Goal: Obtain resource: Obtain resource

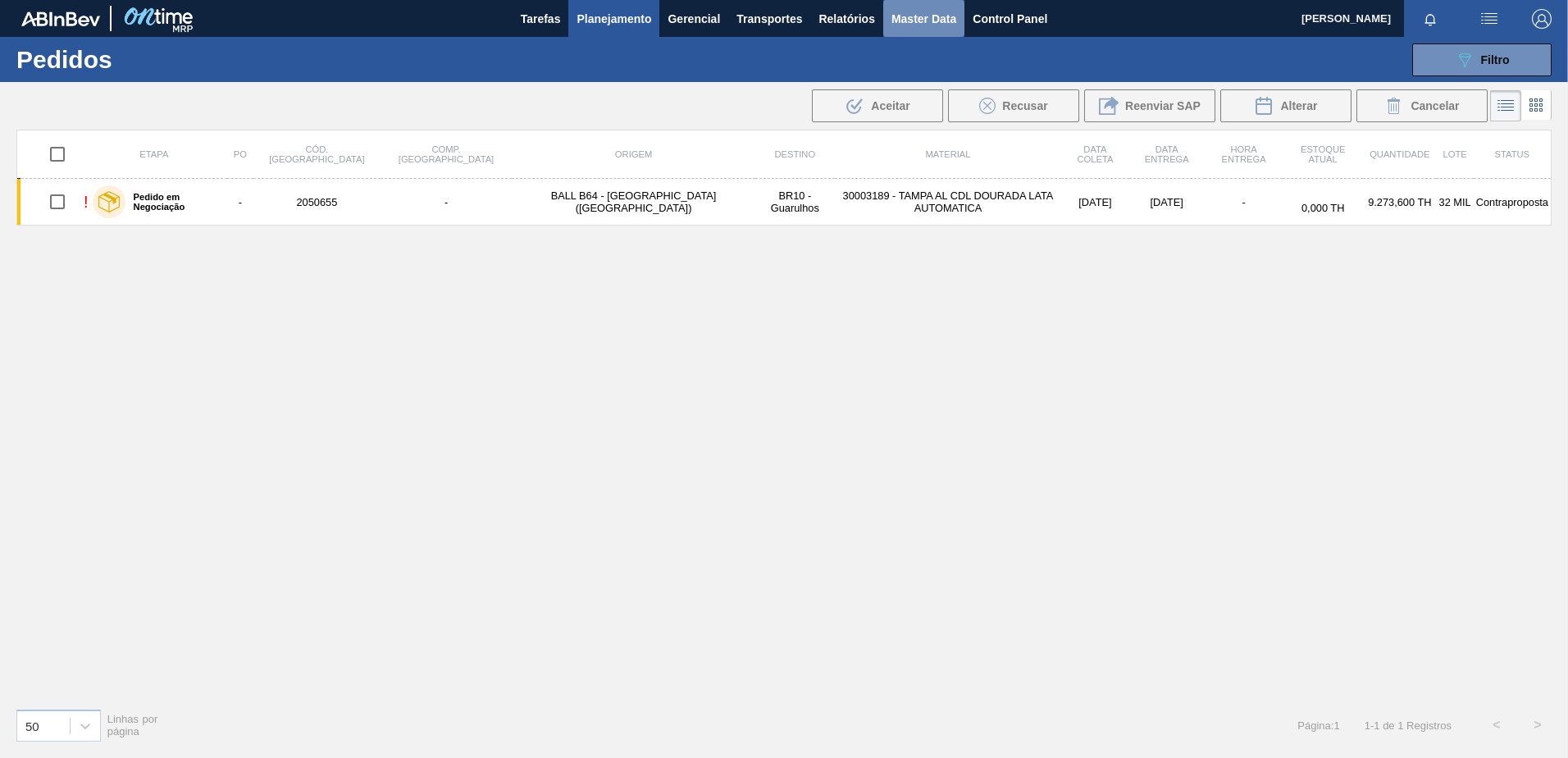
click at [930, 12] on span "Master Data" at bounding box center [924, 19] width 65 height 20
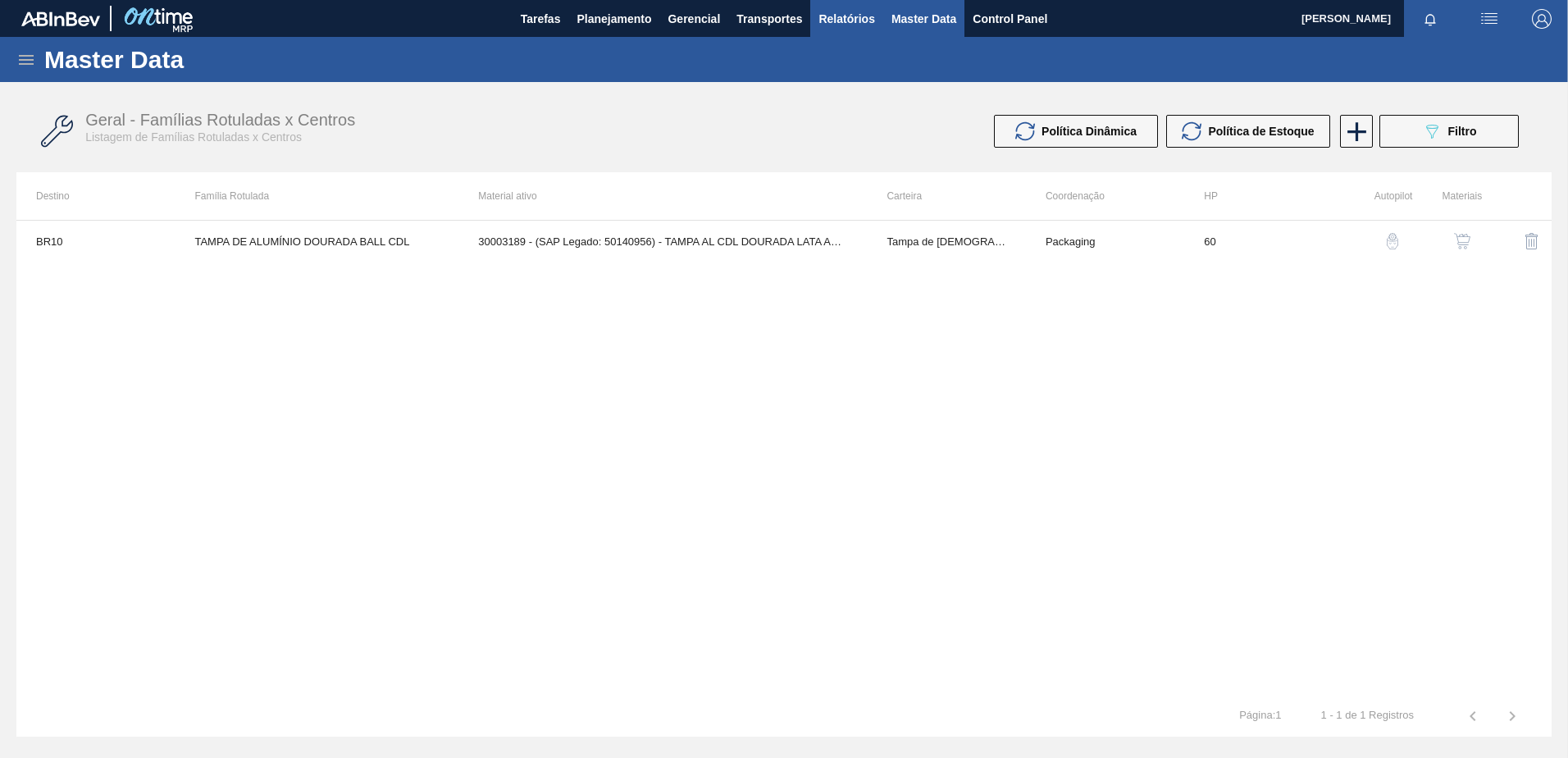
click at [855, 13] on span "Relatórios" at bounding box center [846, 19] width 56 height 20
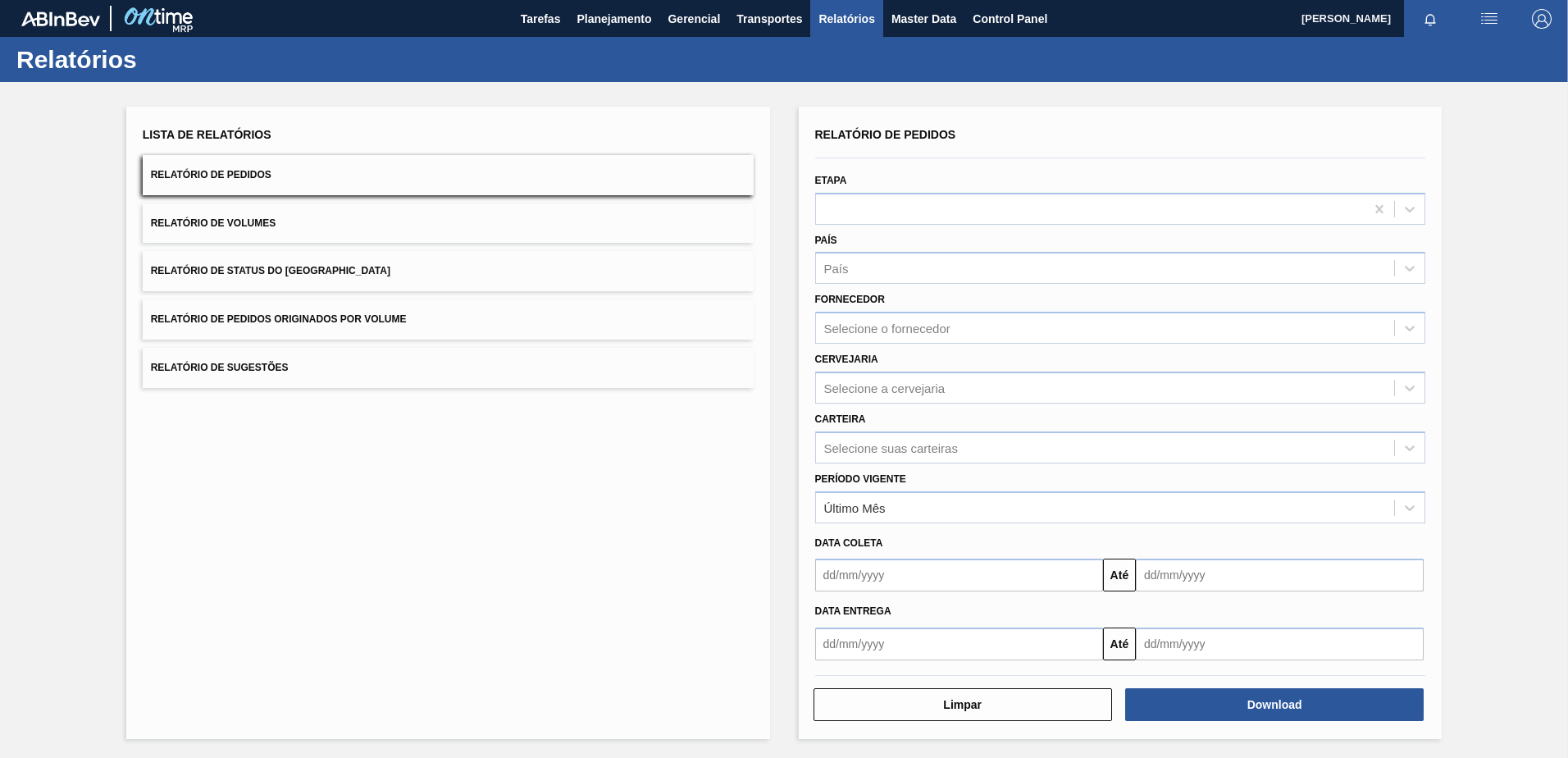
click at [406, 227] on button "Relatório de Volumes" at bounding box center [448, 223] width 611 height 40
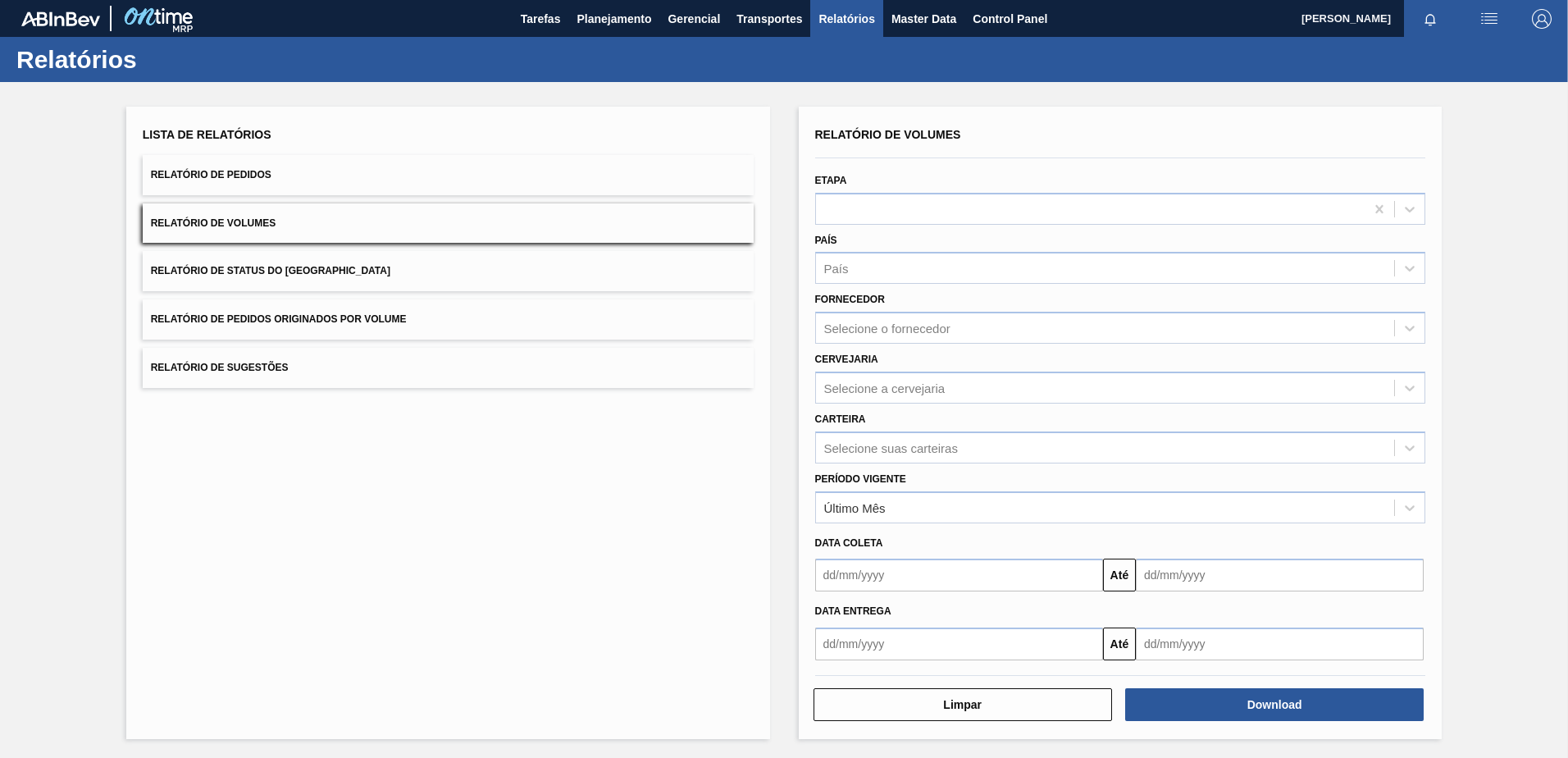
click at [357, 328] on button "Relatório de Pedidos Originados por Volume" at bounding box center [448, 319] width 611 height 40
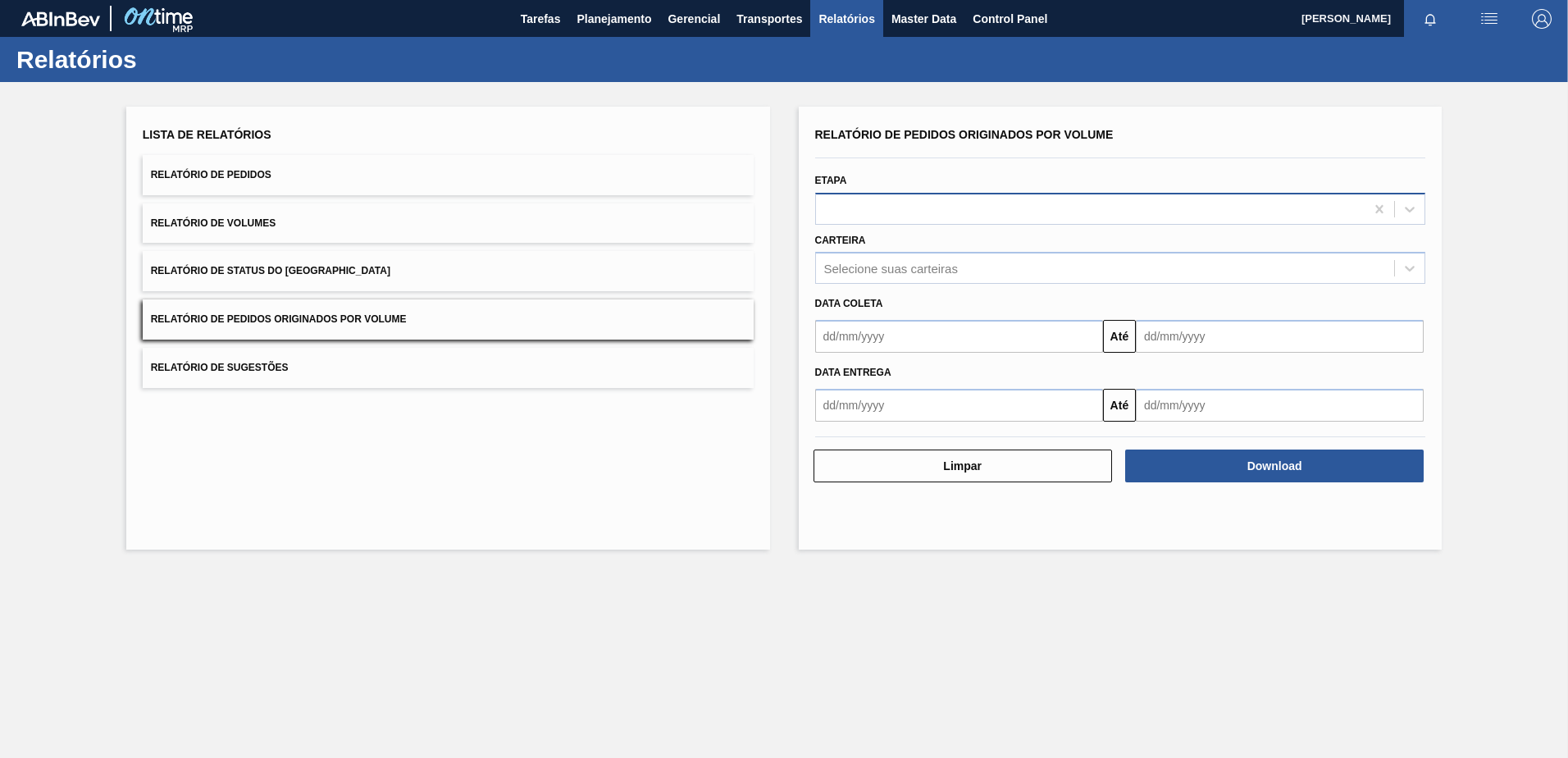
click at [912, 205] on div at bounding box center [1090, 209] width 549 height 24
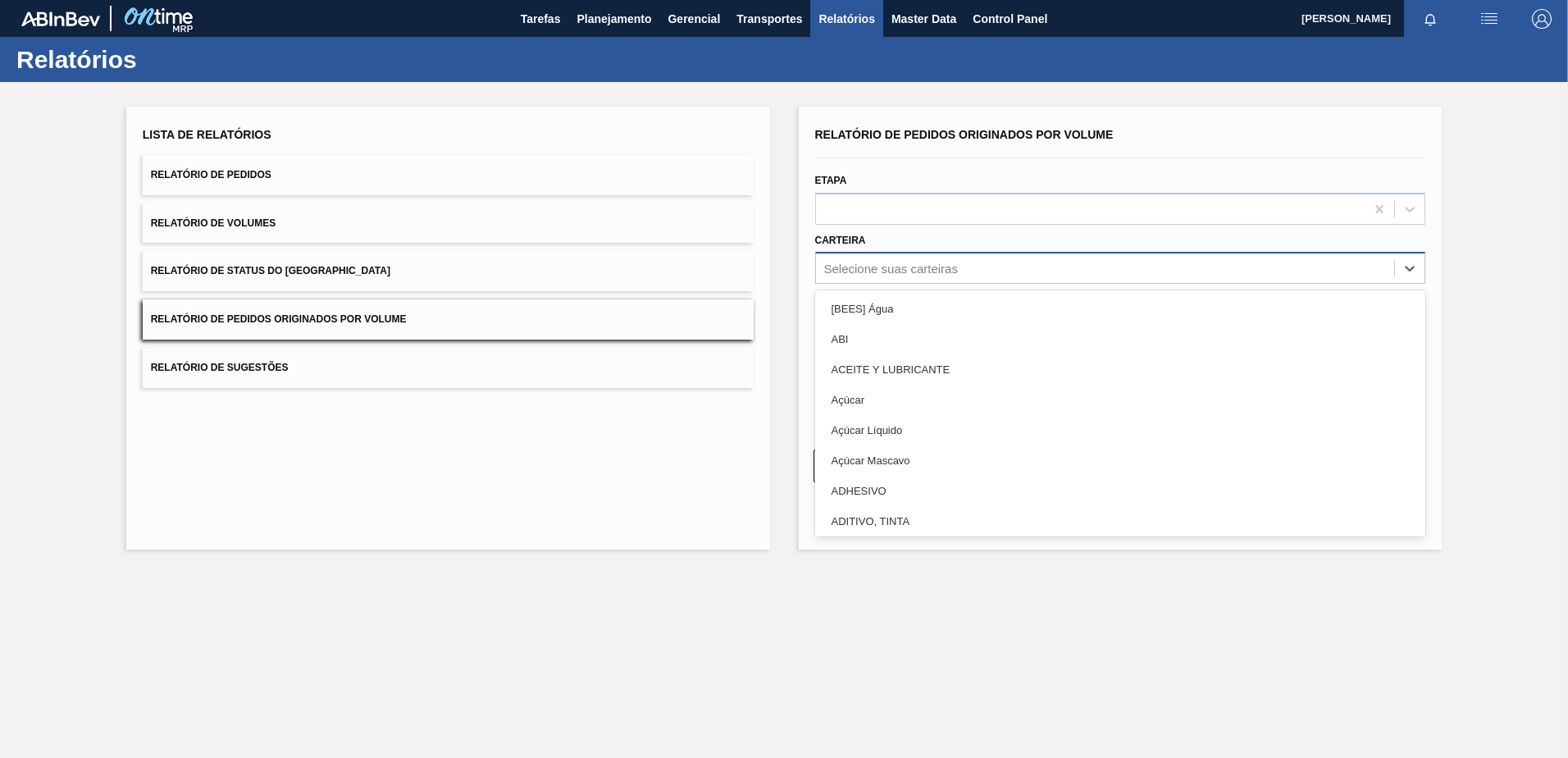
click at [919, 281] on div "Selecione suas carteiras" at bounding box center [1121, 267] width 611 height 32
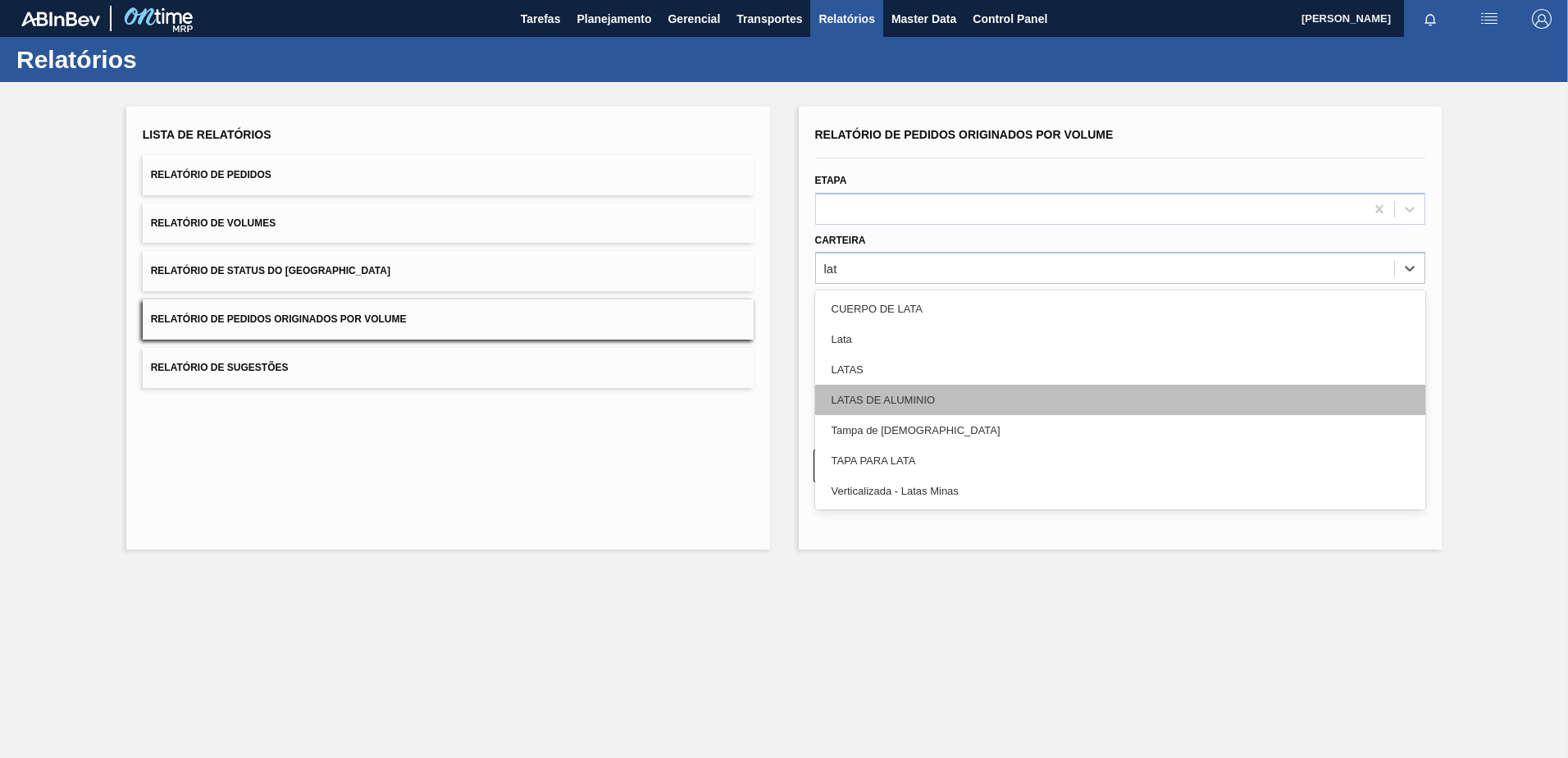
type input "lata"
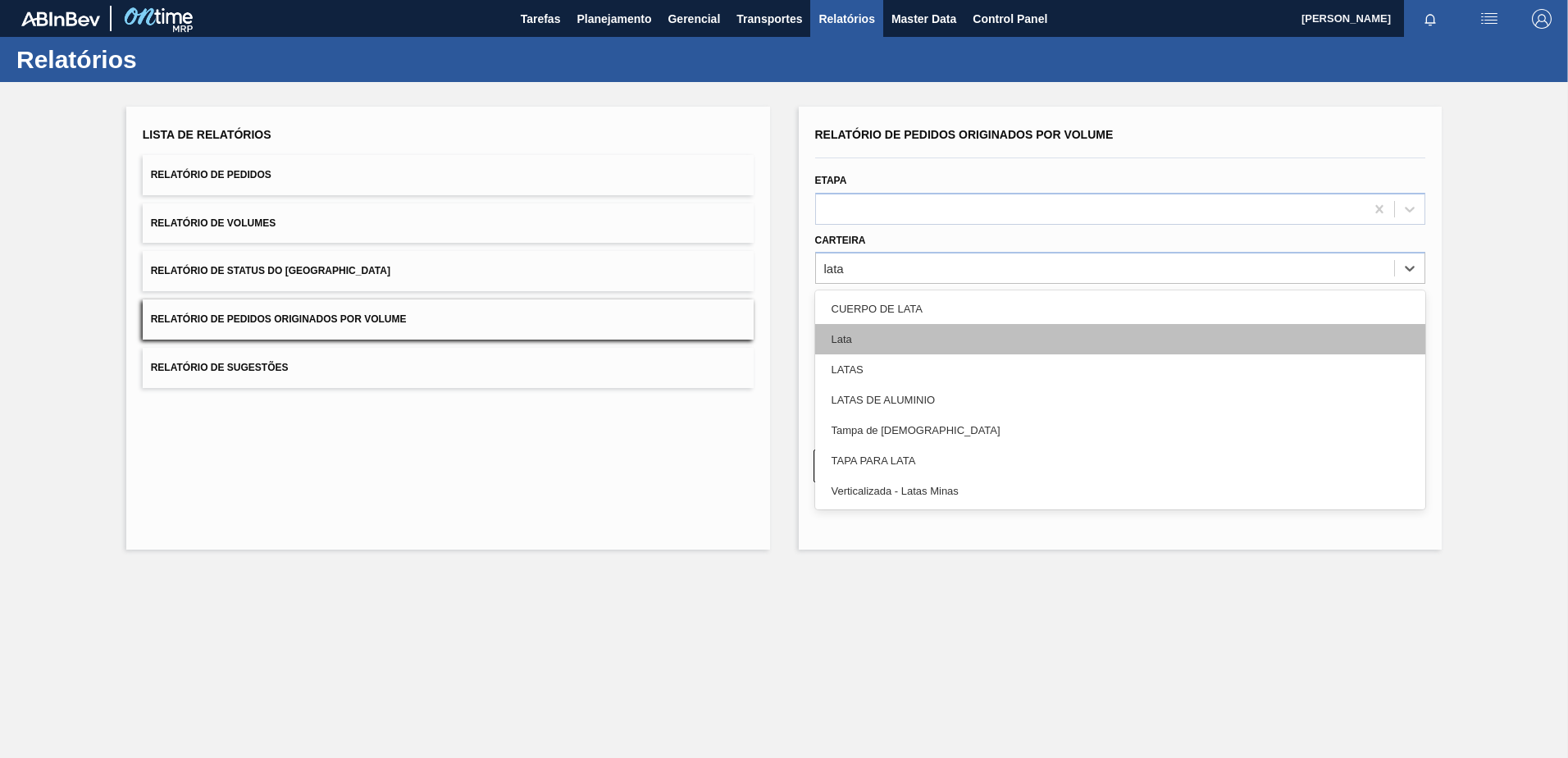
click at [888, 331] on div "Lata" at bounding box center [1121, 339] width 611 height 30
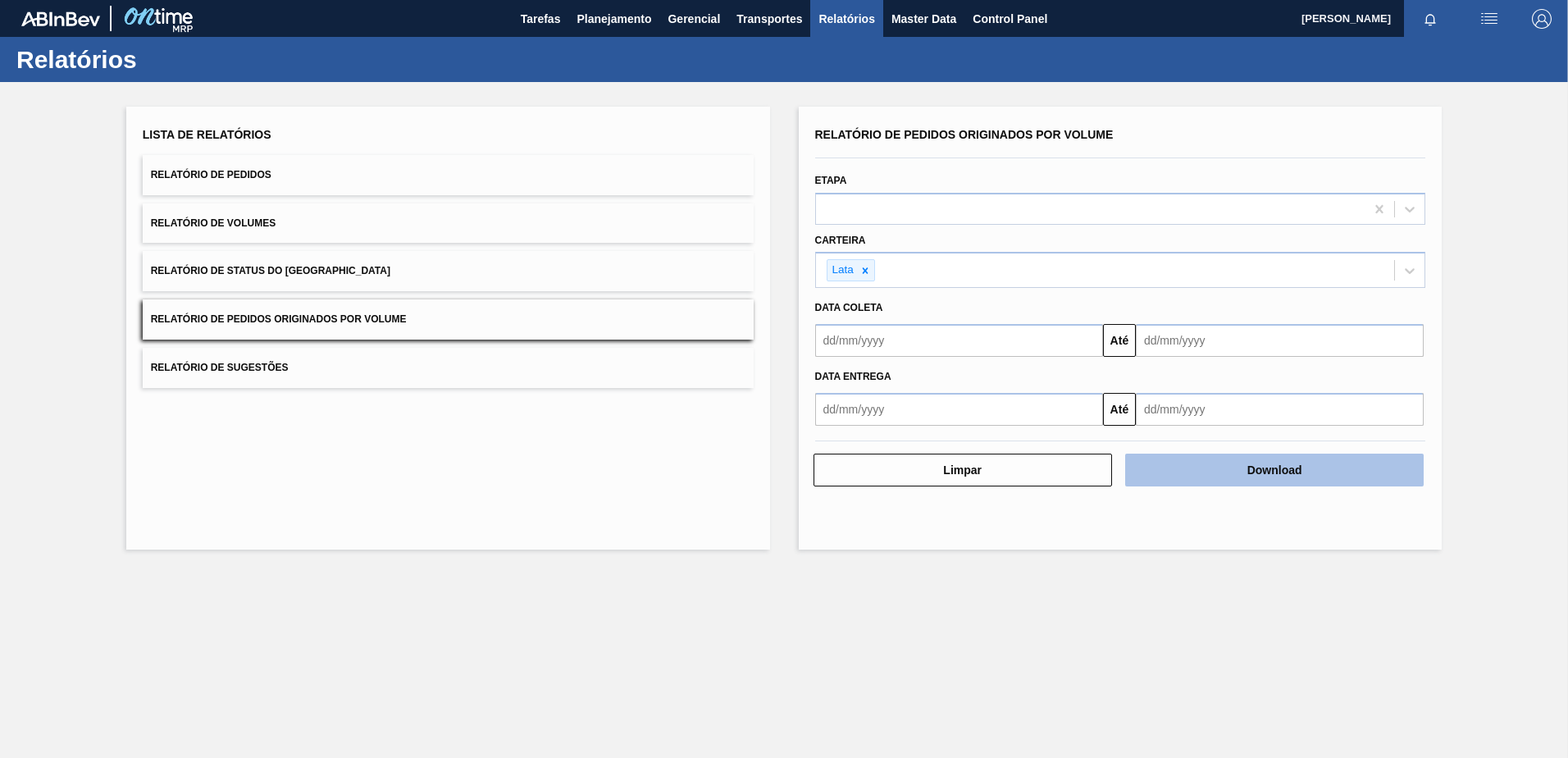
click at [1221, 465] on button "Download" at bounding box center [1274, 470] width 299 height 33
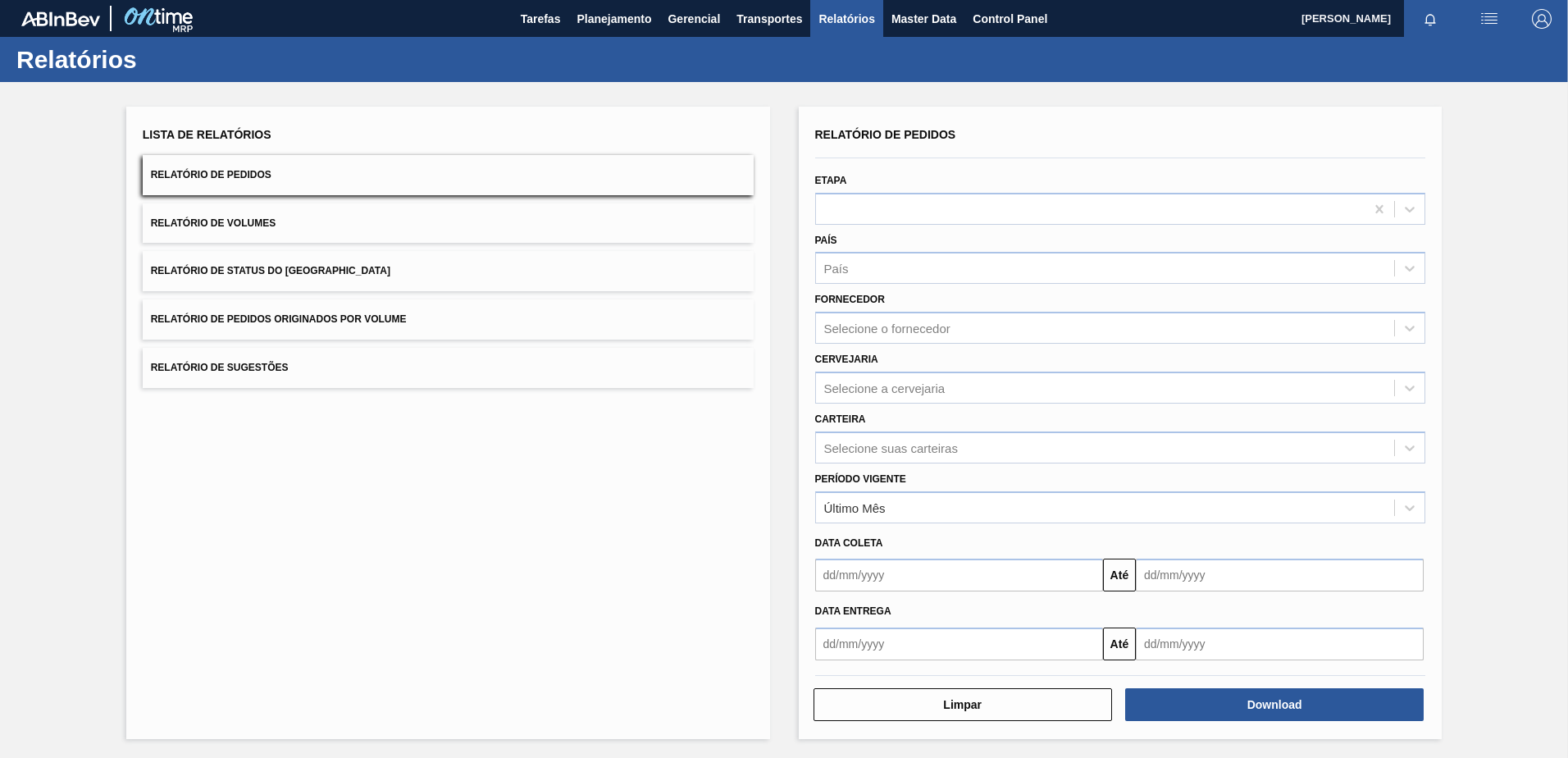
click at [293, 303] on button "Relatório de Pedidos Originados por Volume" at bounding box center [448, 319] width 611 height 40
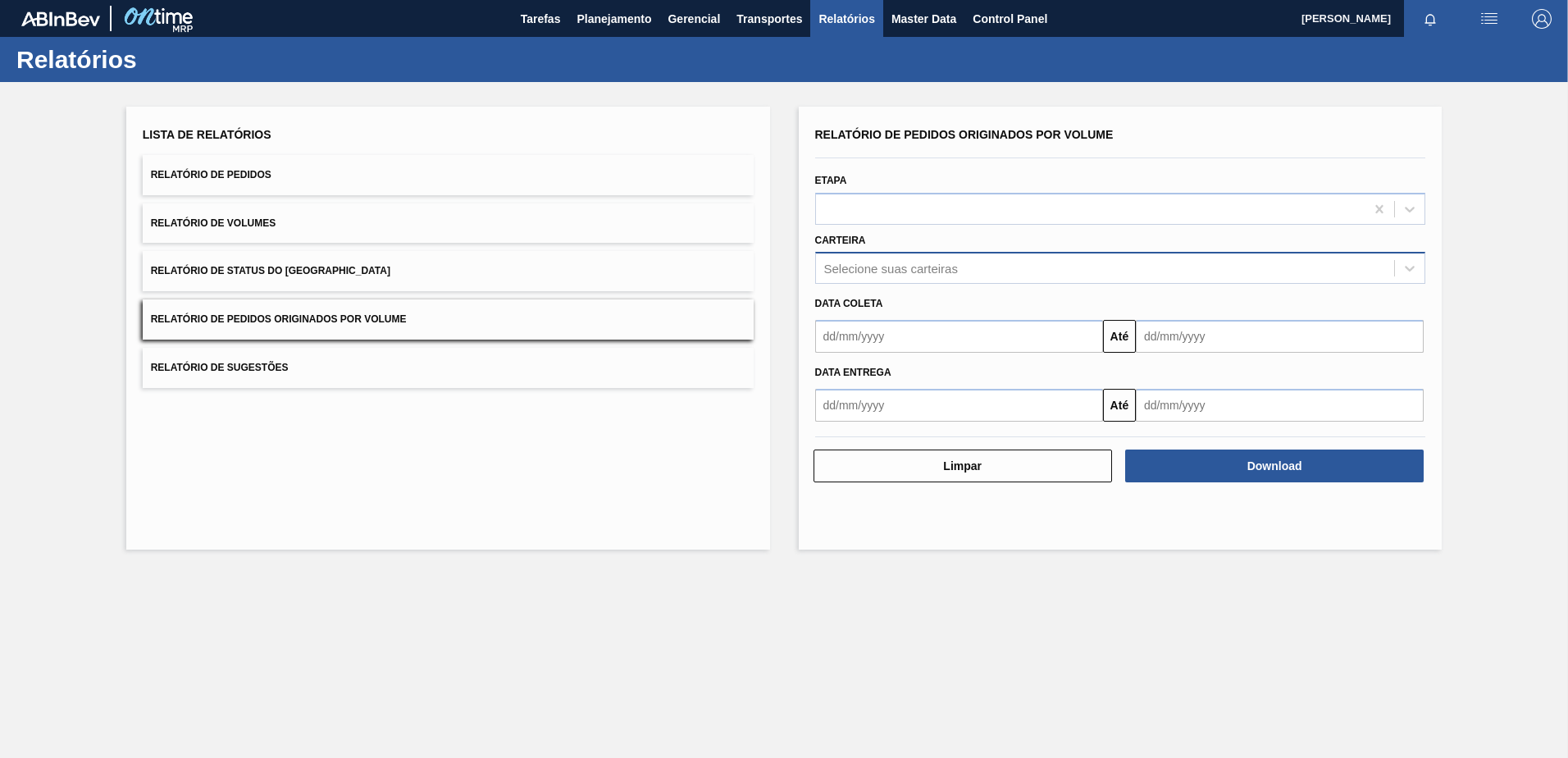
click at [875, 270] on div "Selecione suas carteiras" at bounding box center [891, 268] width 134 height 14
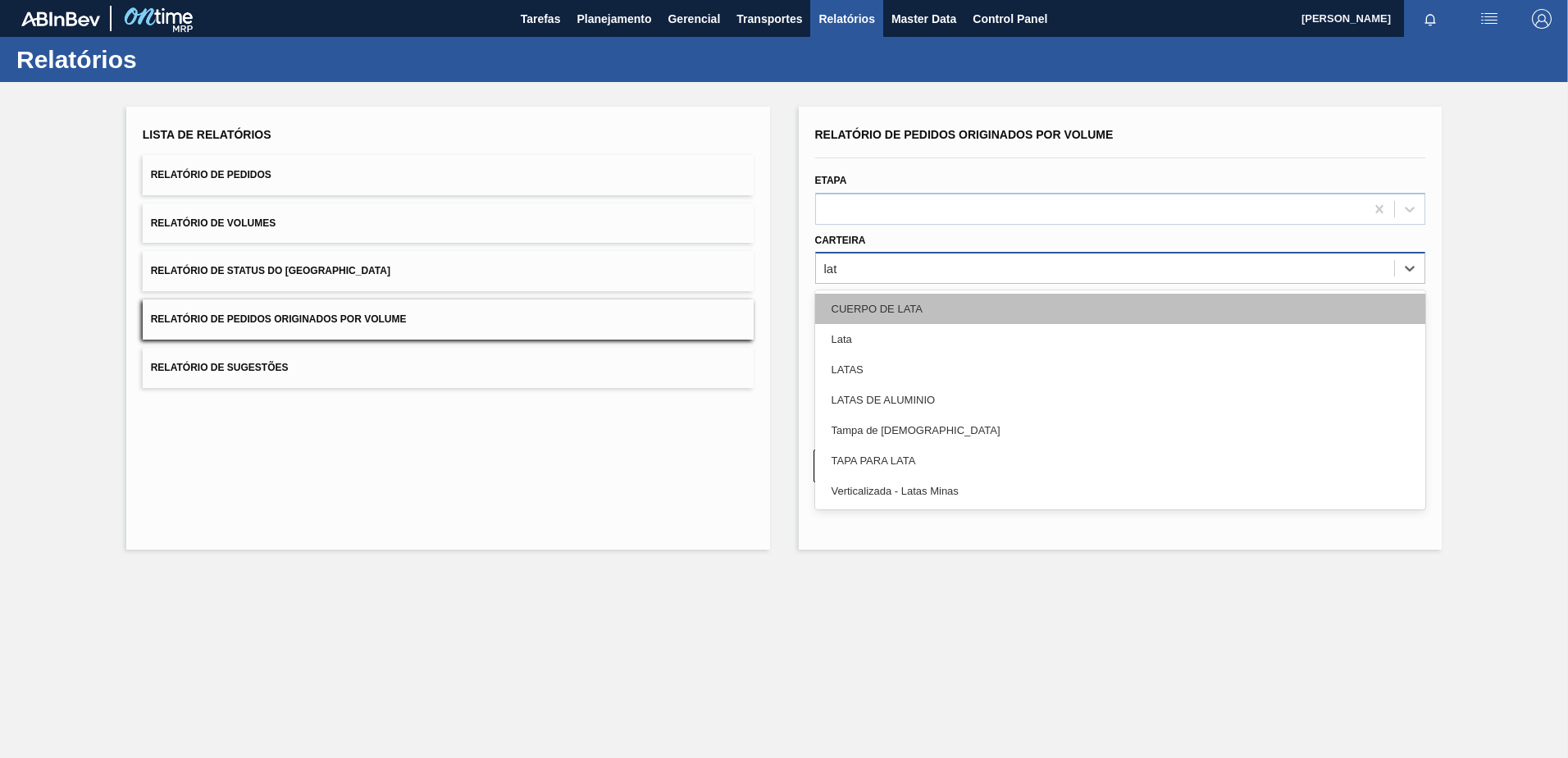
type input "lata"
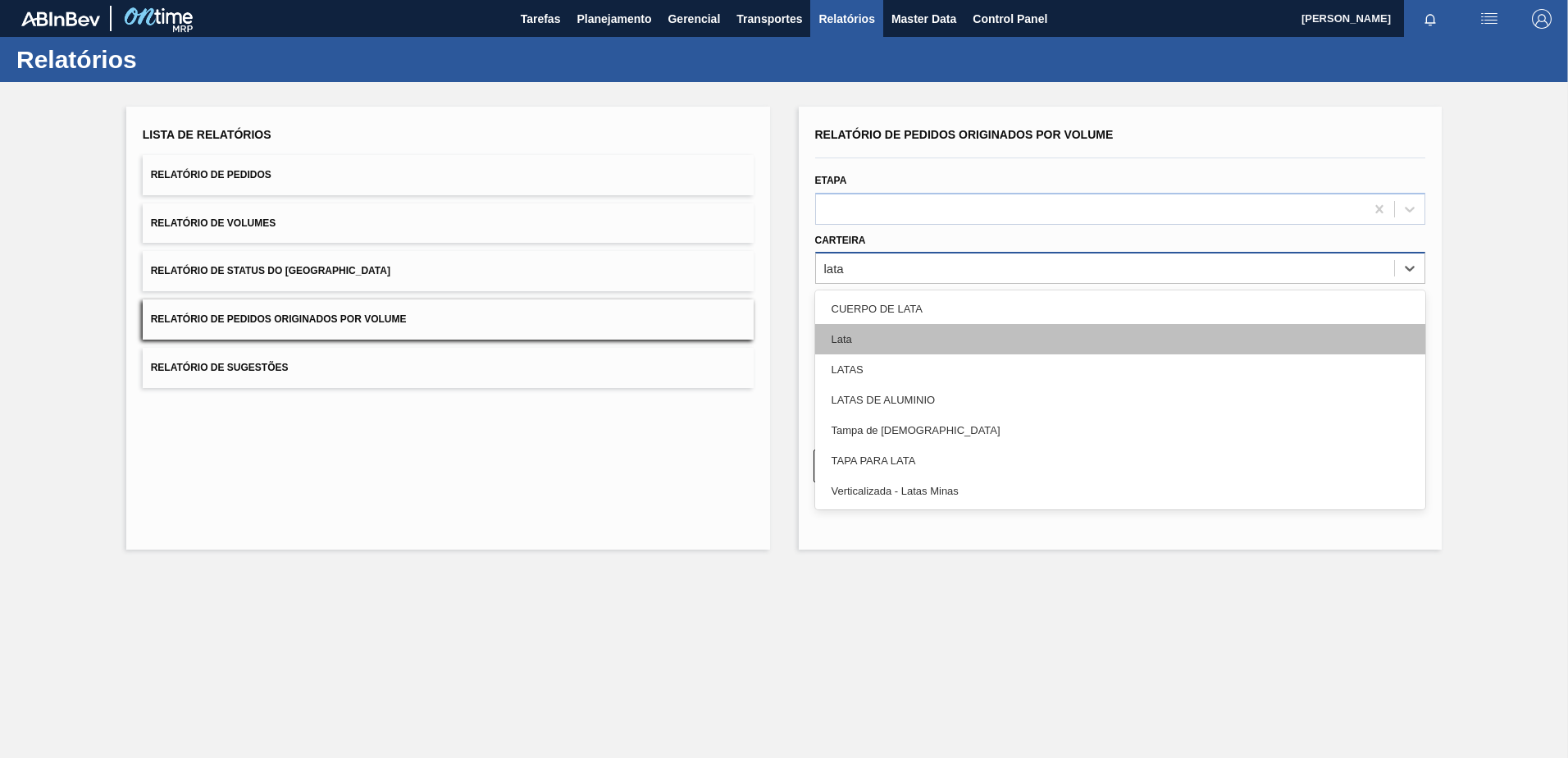
click at [884, 337] on div "Lata" at bounding box center [1121, 339] width 611 height 30
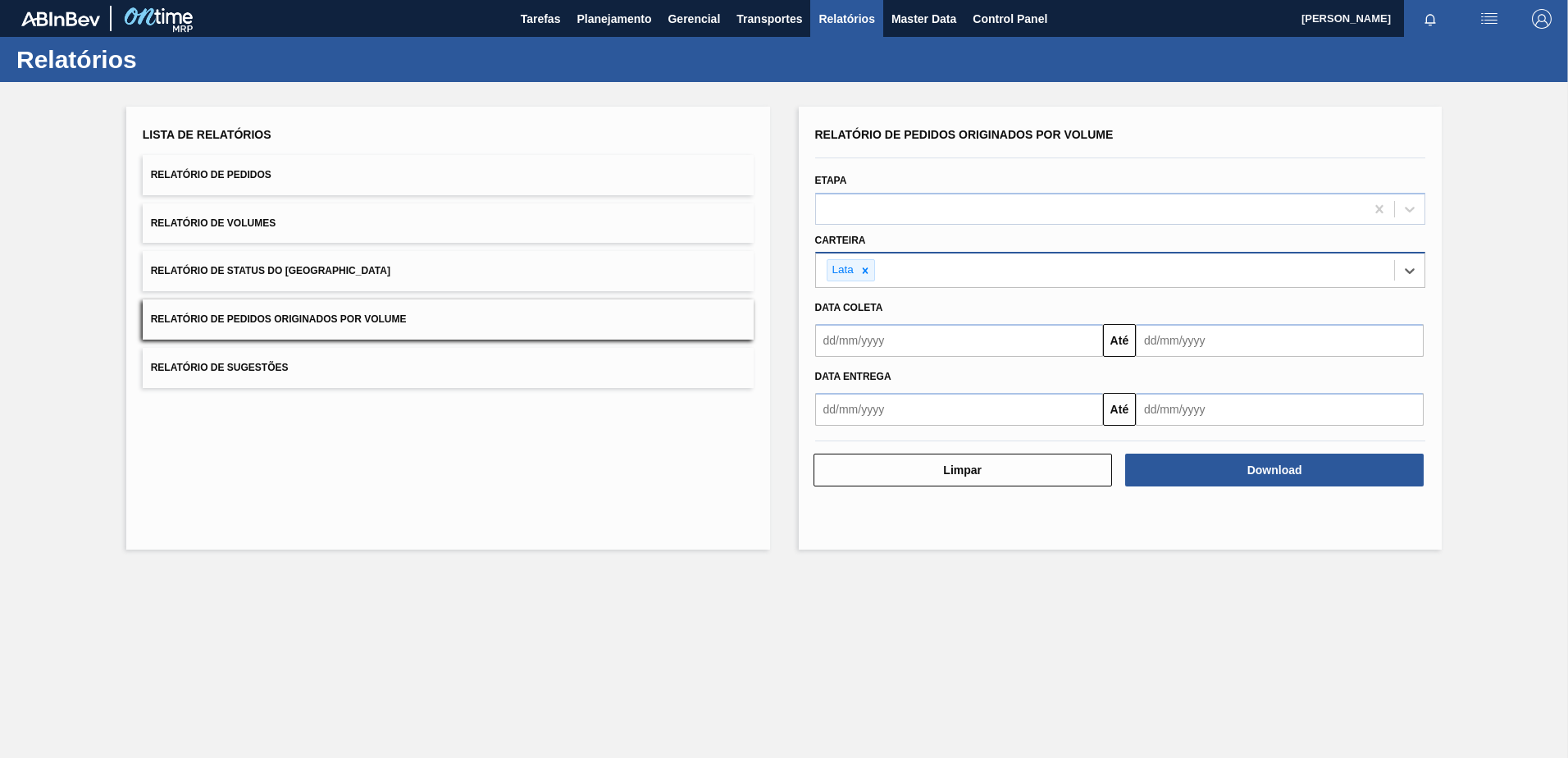
click at [886, 351] on input "text" at bounding box center [959, 341] width 288 height 33
click at [844, 384] on div "outubro 2025" at bounding box center [914, 379] width 197 height 14
click at [966, 455] on div "10" at bounding box center [967, 458] width 23 height 23
type input "10/10/2025"
click at [1187, 347] on input "text" at bounding box center [1279, 341] width 288 height 33
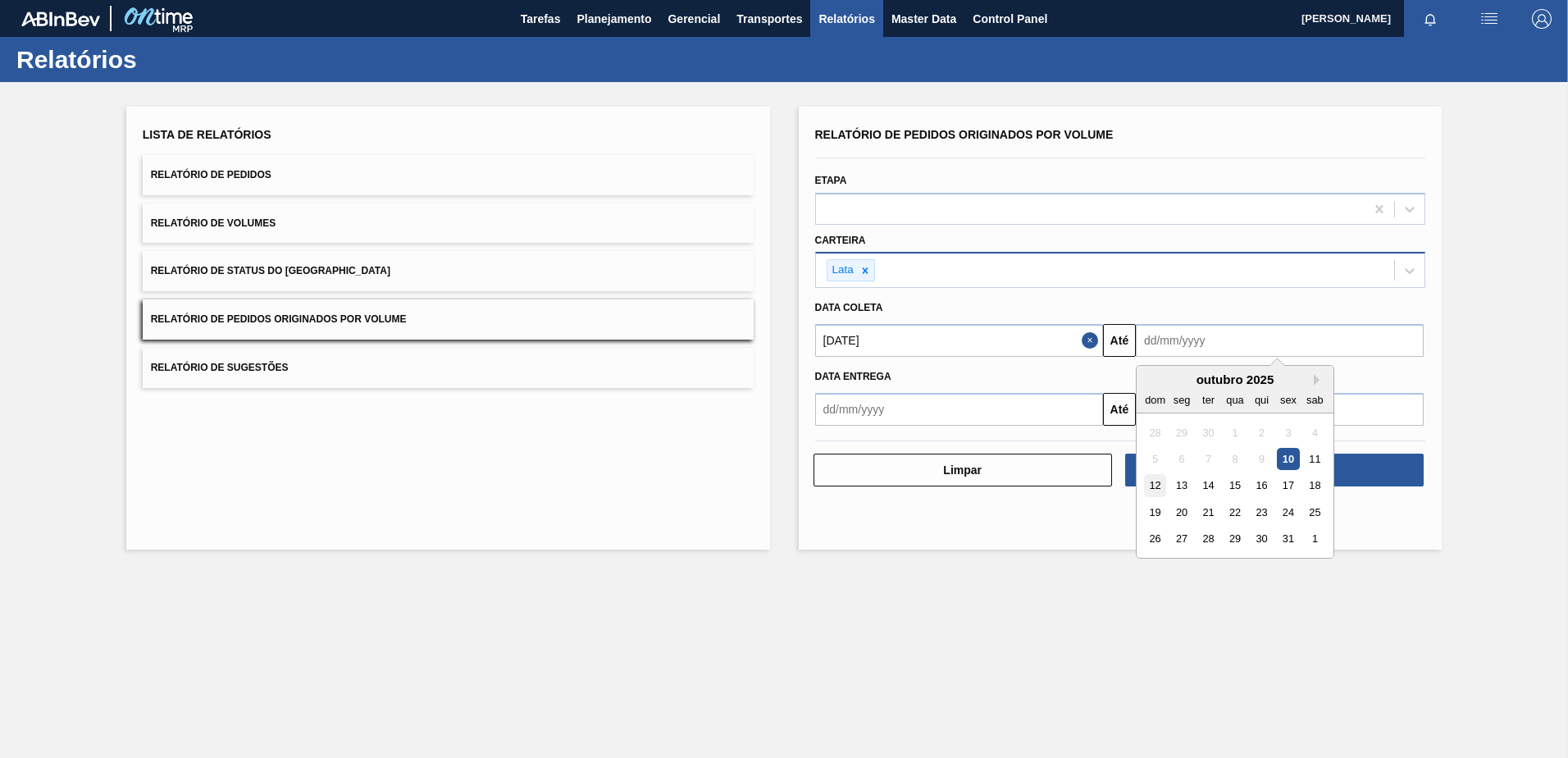
click at [1152, 491] on div "12" at bounding box center [1155, 486] width 23 height 23
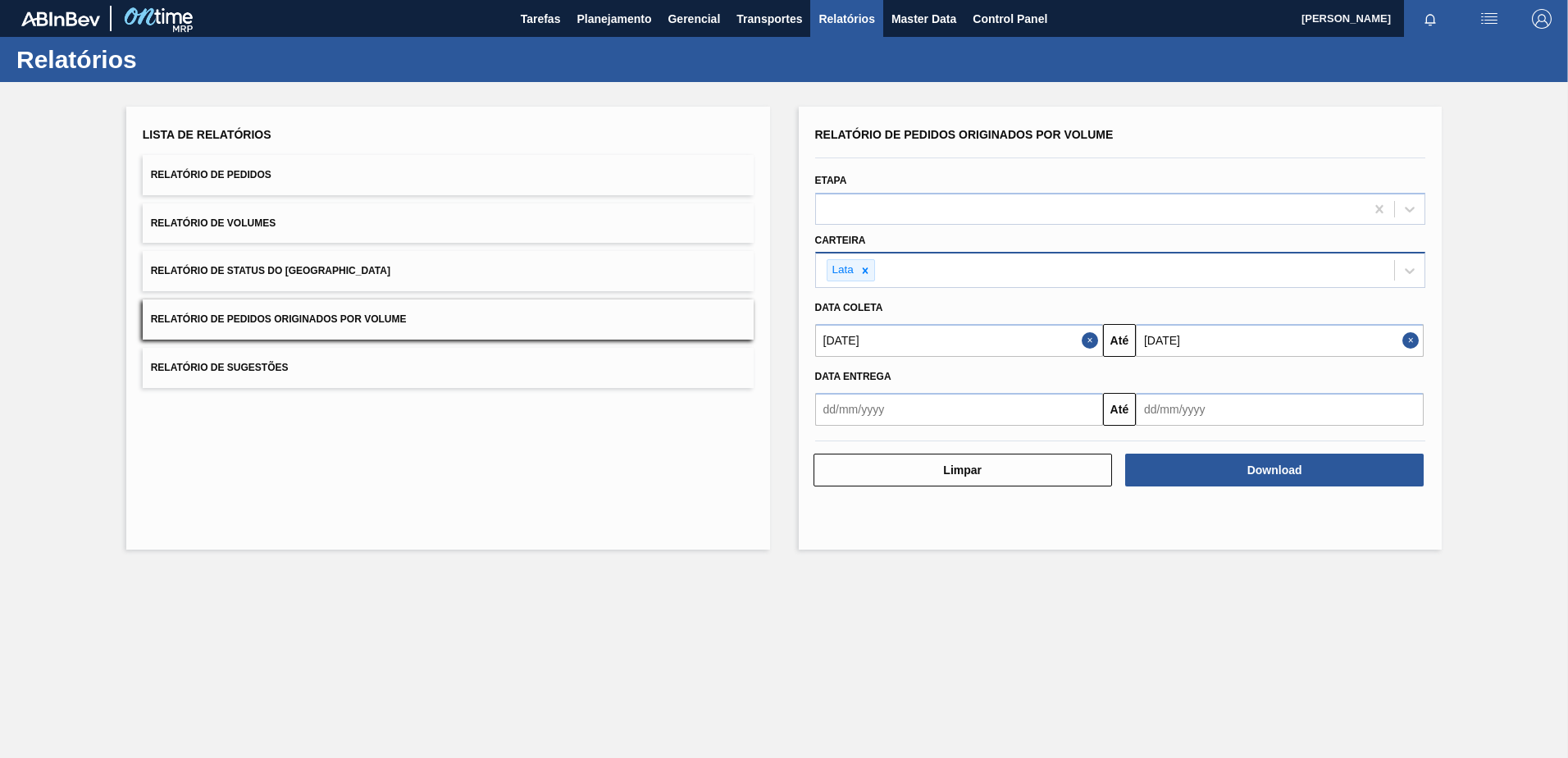
type input "12/10/2025"
click at [1194, 468] on button "Download" at bounding box center [1274, 470] width 299 height 33
click at [911, 24] on span "Master Data" at bounding box center [924, 19] width 65 height 20
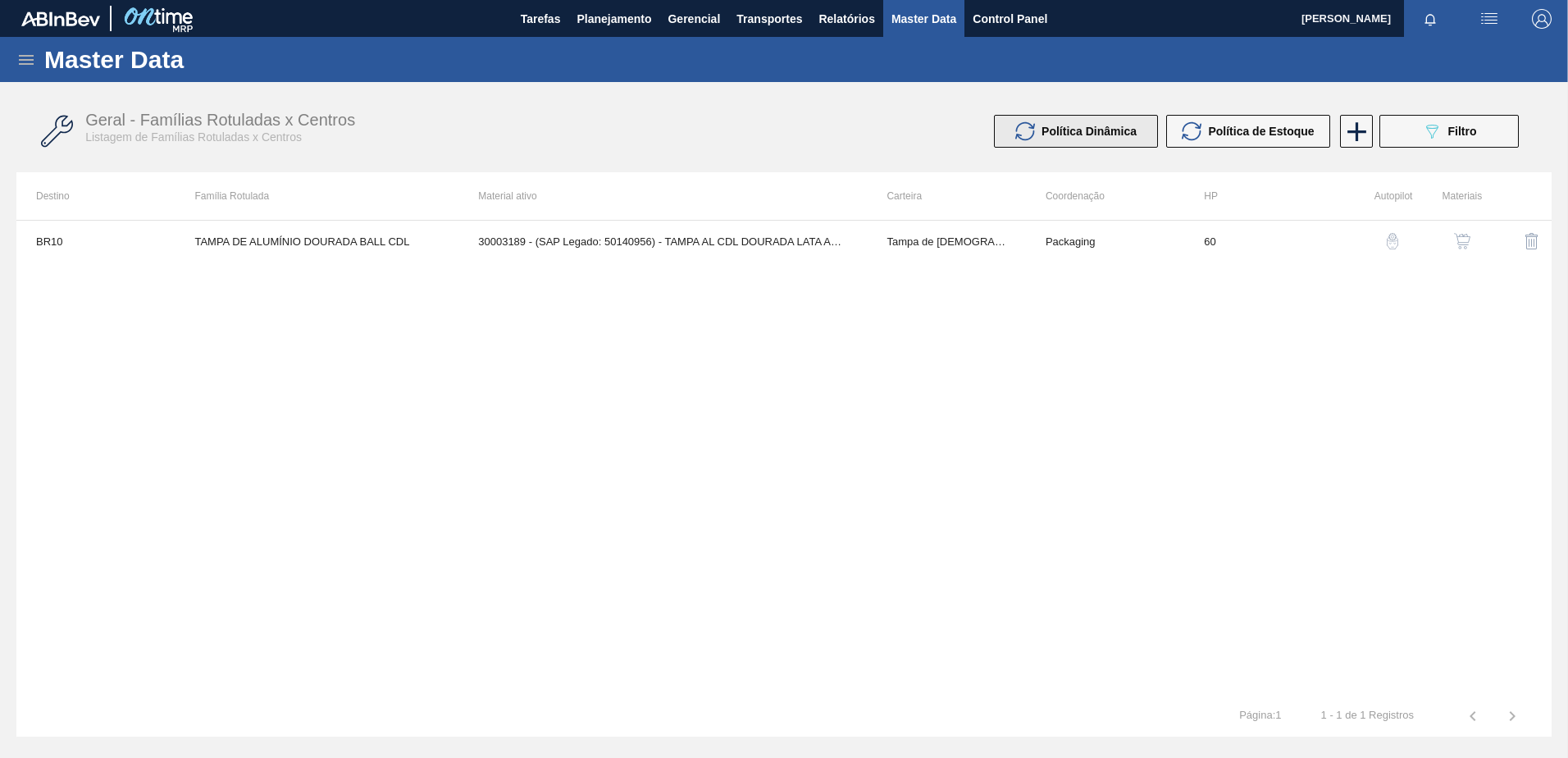
click at [1102, 143] on button "Política Dinâmica" at bounding box center [1077, 131] width 164 height 33
